Goal: Task Accomplishment & Management: Use online tool/utility

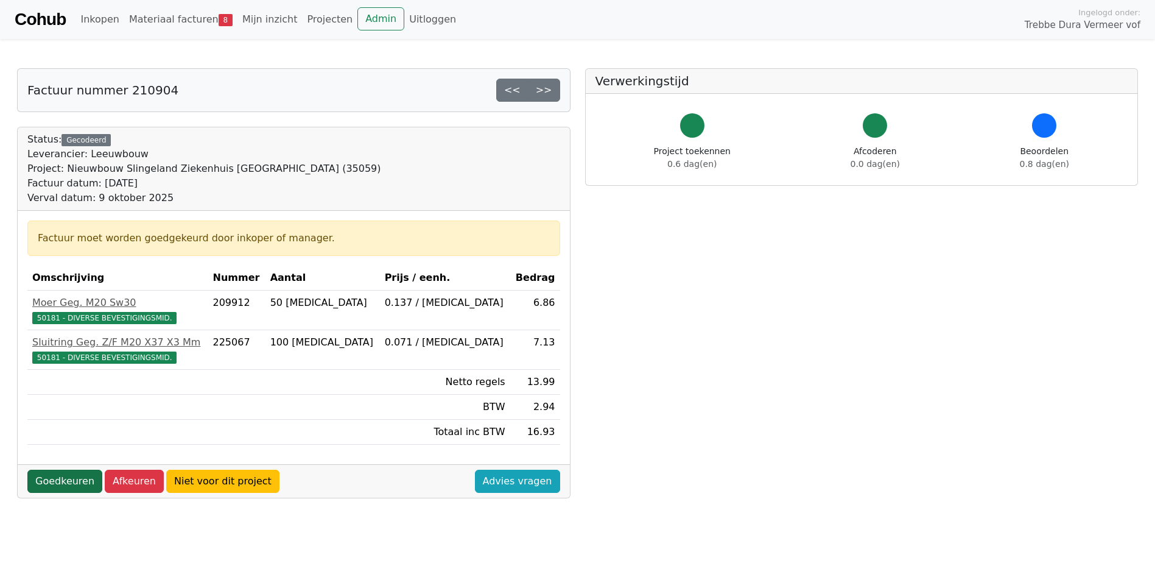
click at [63, 476] on link "Goedkeuren" at bounding box center [64, 481] width 75 height 23
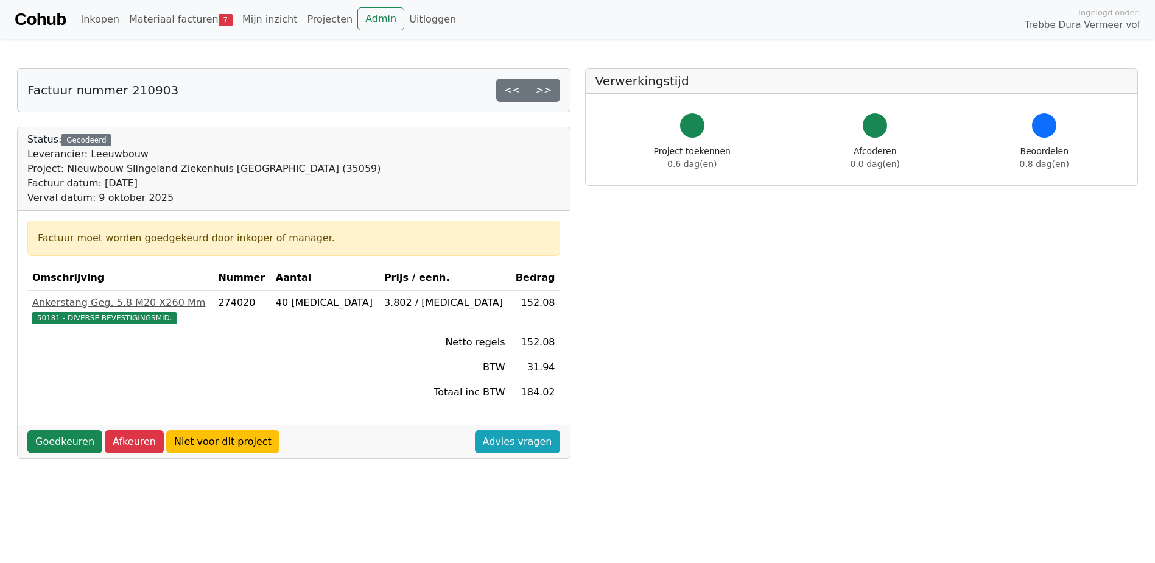
click at [40, 267] on div "Factuur moet worden goedgekeurd door inkoper of manager. Omschrijving Nummer Aa…" at bounding box center [294, 318] width 552 height 214
click at [68, 443] on link "Goedkeuren" at bounding box center [64, 441] width 75 height 23
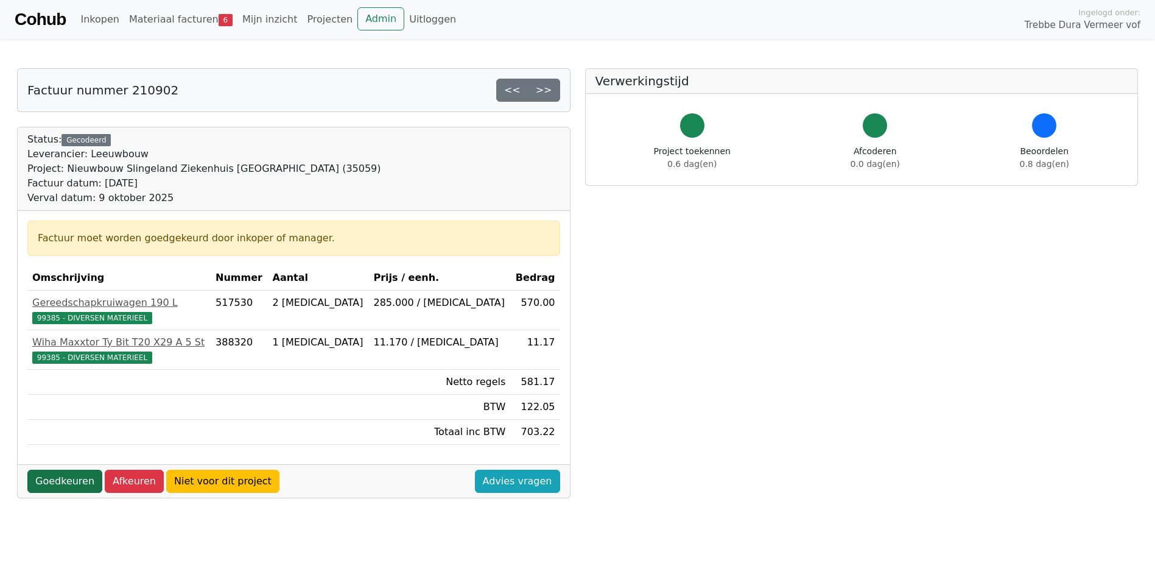
click at [73, 484] on link "Goedkeuren" at bounding box center [64, 481] width 75 height 23
